Goal: Information Seeking & Learning: Learn about a topic

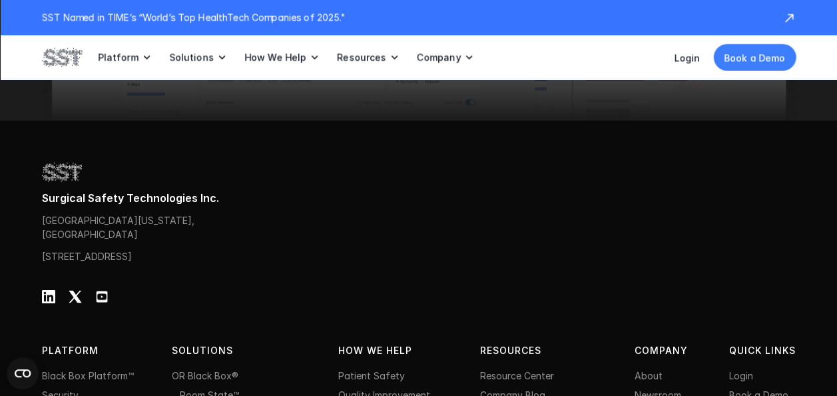
scroll to position [4502, 0]
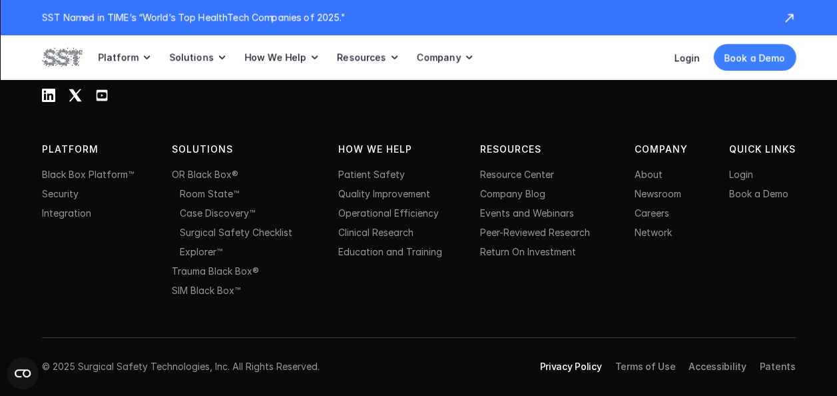
click at [601, 368] on link "Privacy Policy" at bounding box center [570, 365] width 62 height 11
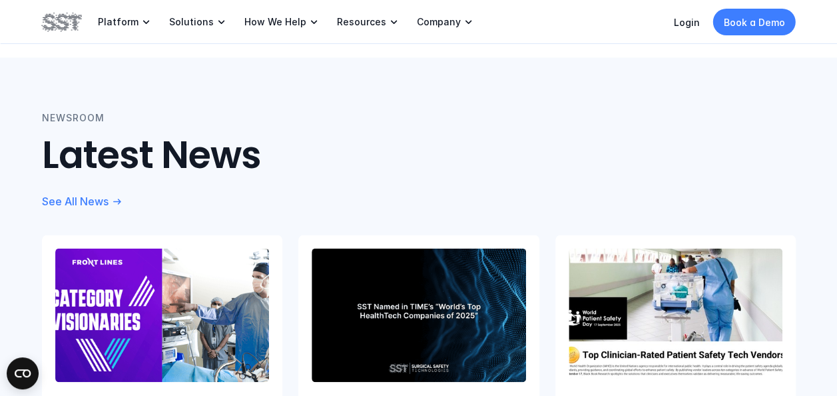
scroll to position [989, 0]
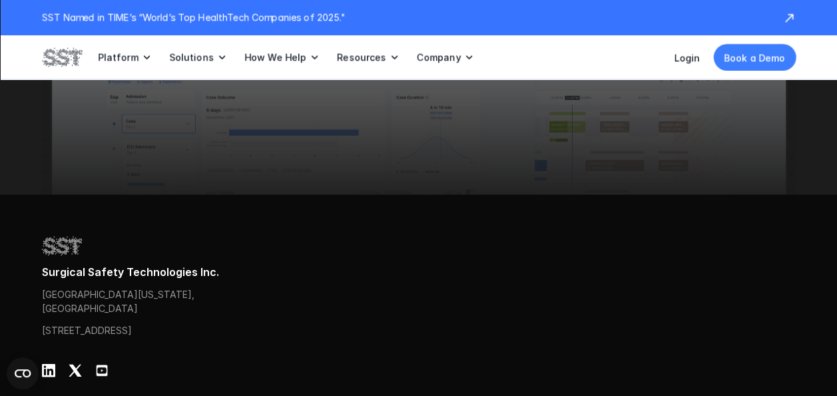
scroll to position [4502, 0]
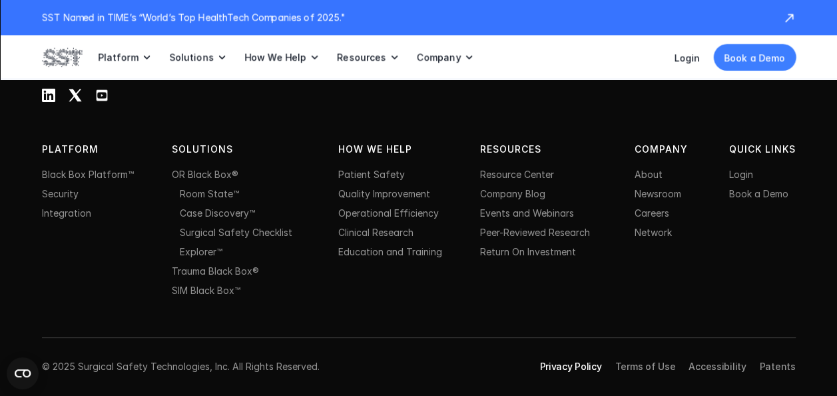
click at [577, 362] on link "Privacy Policy" at bounding box center [570, 365] width 62 height 11
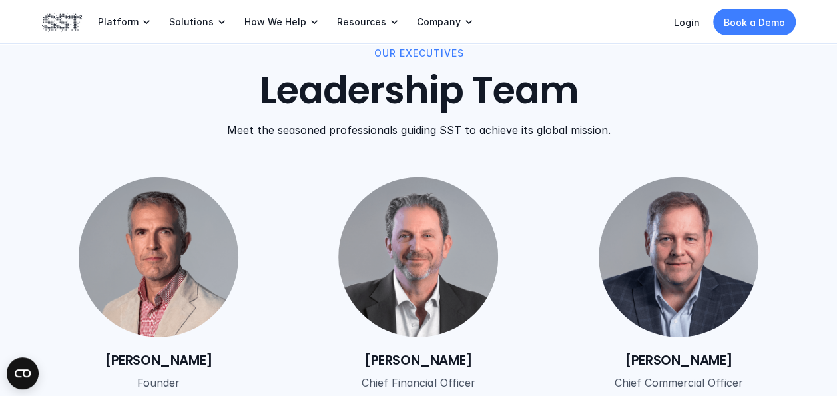
scroll to position [4172, 0]
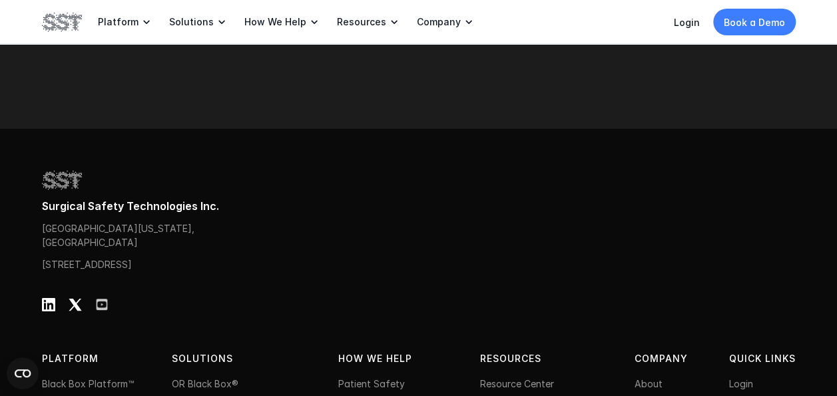
click at [95, 308] on img at bounding box center [101, 304] width 13 height 13
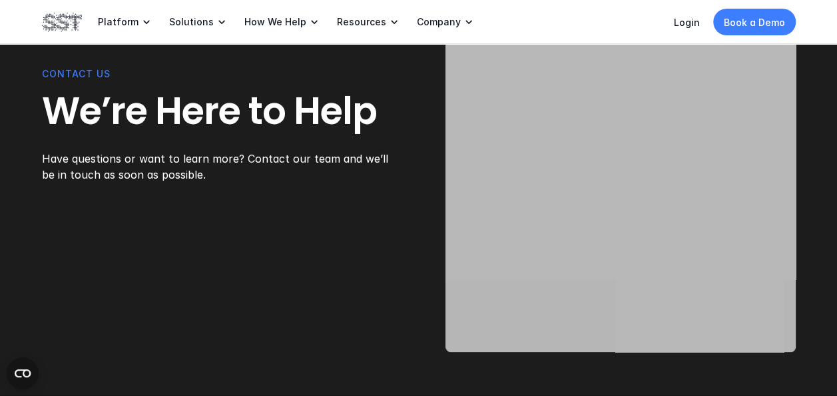
scroll to position [3892, 0]
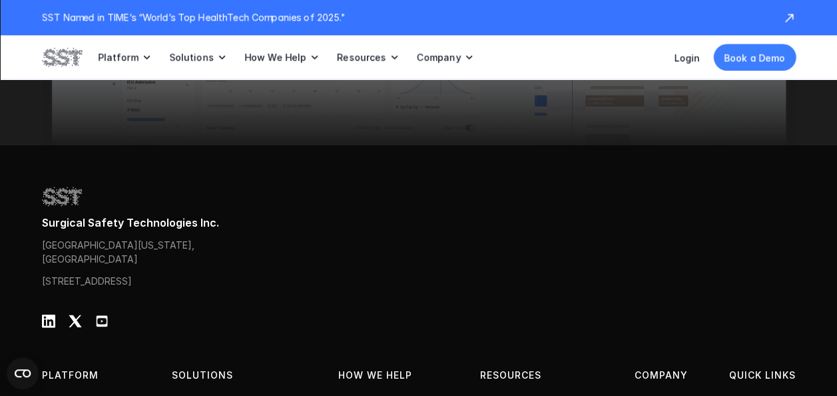
scroll to position [4502, 0]
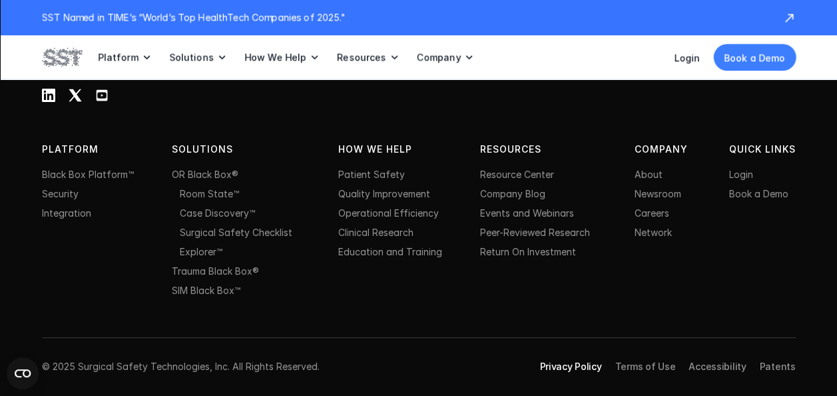
click at [583, 368] on link "Privacy Policy" at bounding box center [570, 365] width 62 height 11
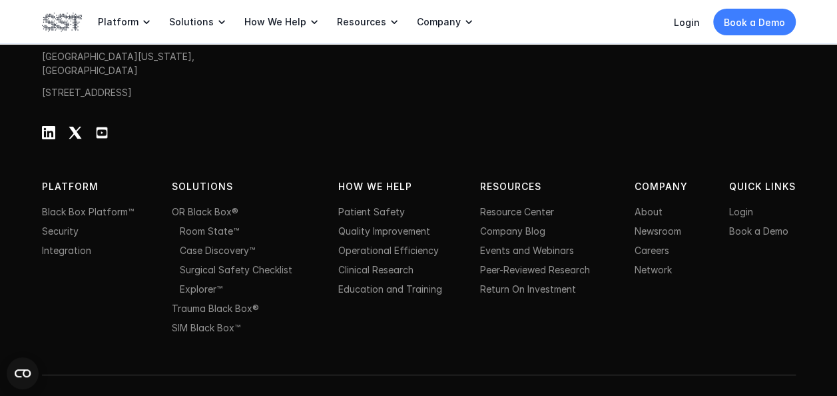
scroll to position [4386, 0]
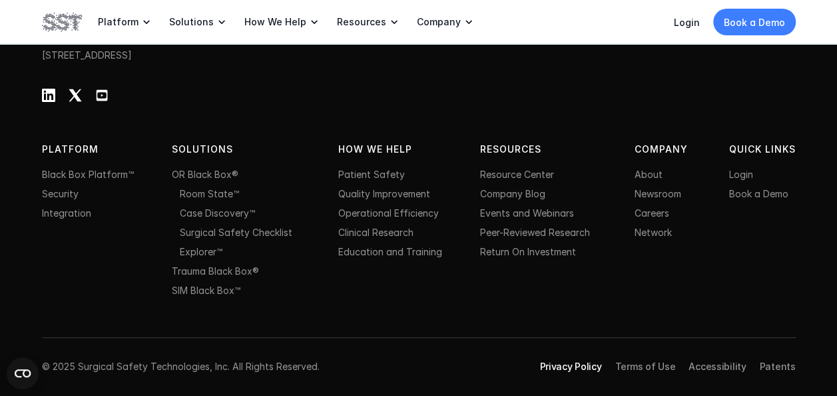
click at [574, 364] on link "Privacy Policy" at bounding box center [570, 365] width 62 height 11
